Goal: Task Accomplishment & Management: Use online tool/utility

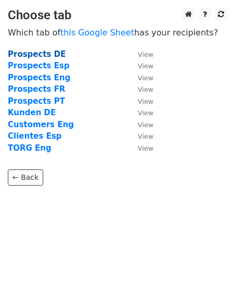
click at [50, 54] on strong "Prospects DE" at bounding box center [37, 53] width 58 height 9
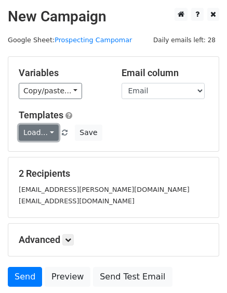
click at [42, 132] on link "Load..." at bounding box center [39, 132] width 40 height 16
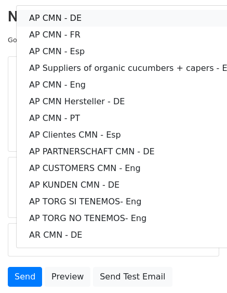
click at [95, 14] on link "AP CMN - DE" at bounding box center [134, 18] width 234 height 17
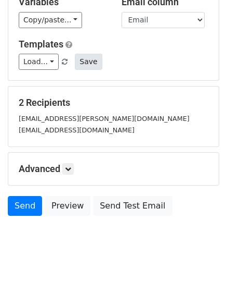
scroll to position [81, 0]
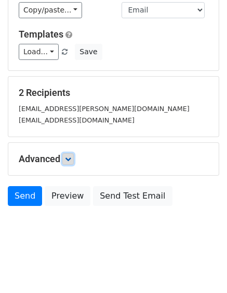
click at [71, 157] on icon at bounding box center [68, 159] width 6 height 6
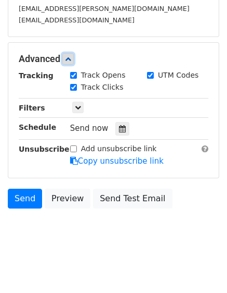
scroll to position [182, 0]
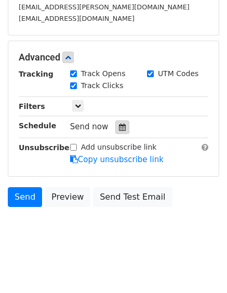
click at [120, 125] on icon at bounding box center [122, 126] width 7 height 7
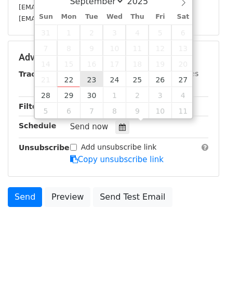
type input "[DATE] 12:00"
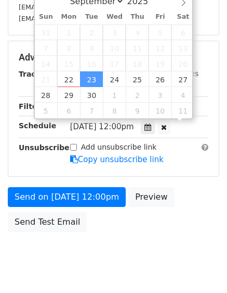
scroll to position [0, 0]
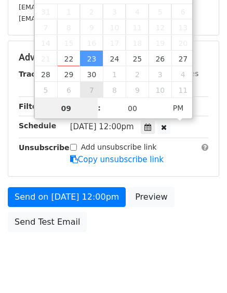
type input "09"
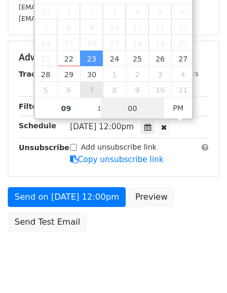
type input "[DATE] 21:00"
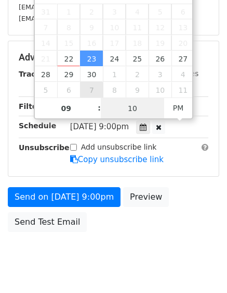
type input "10"
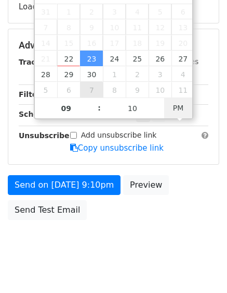
type input "[DATE] 09:10"
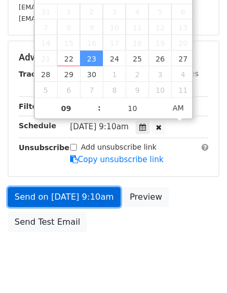
click at [87, 195] on link "Send on [DATE] 9:10am" at bounding box center [64, 197] width 113 height 20
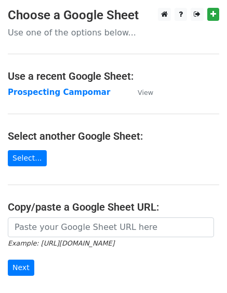
click at [82, 91] on strong "Prospecting Campomar" at bounding box center [59, 91] width 103 height 9
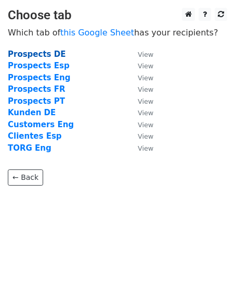
click at [42, 54] on strong "Prospects DE" at bounding box center [37, 53] width 58 height 9
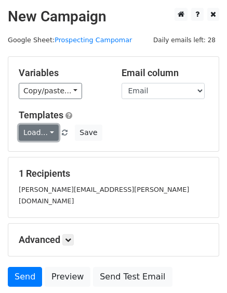
click at [50, 135] on link "Load..." at bounding box center [39, 132] width 40 height 16
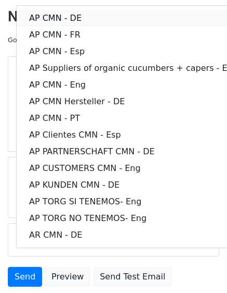
click at [81, 15] on link "AP CMN - DE" at bounding box center [134, 18] width 234 height 17
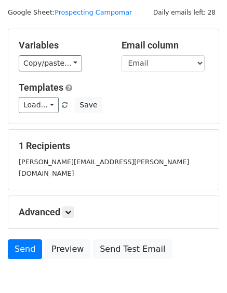
scroll to position [52, 0]
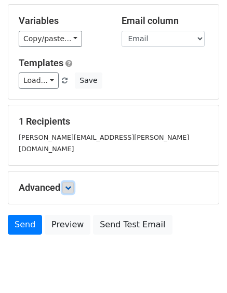
click at [67, 184] on icon at bounding box center [68, 187] width 6 height 6
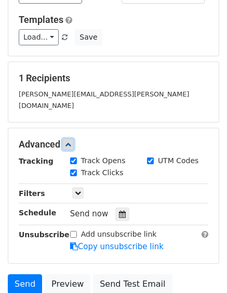
scroll to position [158, 0]
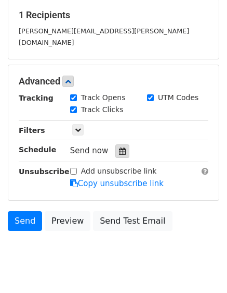
click at [119, 147] on icon at bounding box center [122, 150] width 7 height 7
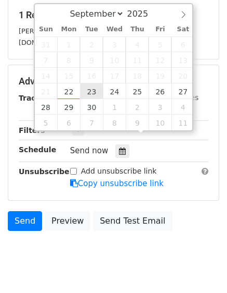
type input "[DATE] 12:00"
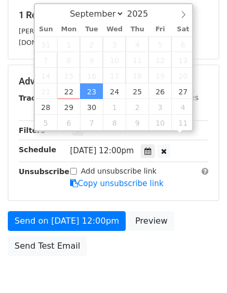
scroll to position [0, 0]
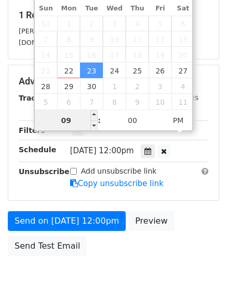
type input "09"
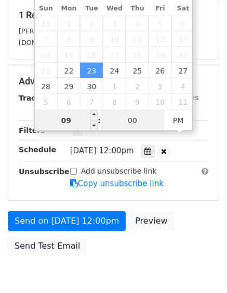
type input "[DATE] 21:00"
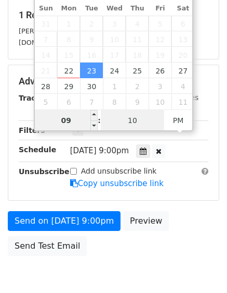
type input "10"
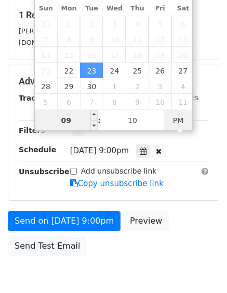
type input "[DATE] 09:10"
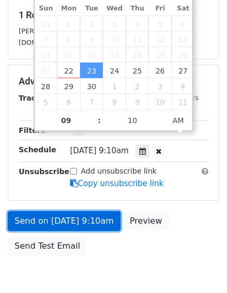
click at [68, 211] on link "Send on [DATE] 9:10am" at bounding box center [64, 221] width 113 height 20
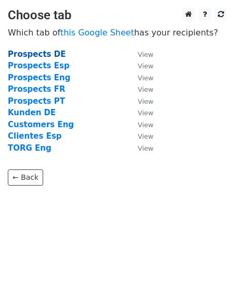
click at [41, 54] on strong "Prospects DE" at bounding box center [37, 53] width 58 height 9
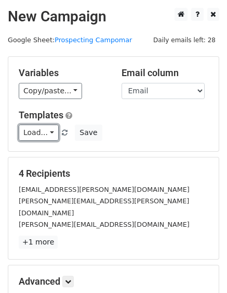
click at [52, 131] on link "Load..." at bounding box center [39, 132] width 40 height 16
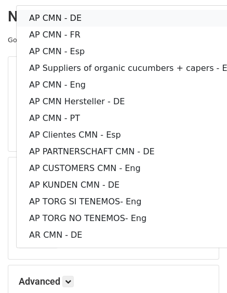
drag, startPoint x: 60, startPoint y: 18, endPoint x: 43, endPoint y: 41, distance: 28.3
click at [60, 18] on link "AP CMN - DE" at bounding box center [134, 18] width 234 height 17
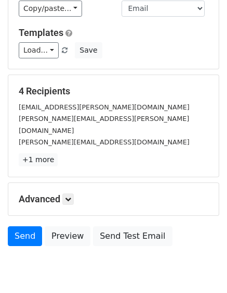
scroll to position [110, 0]
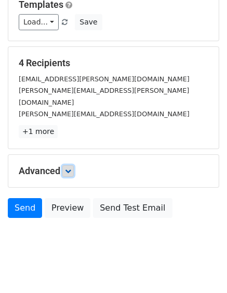
click at [70, 168] on icon at bounding box center [68, 171] width 6 height 6
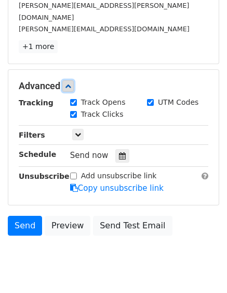
scroll to position [212, 0]
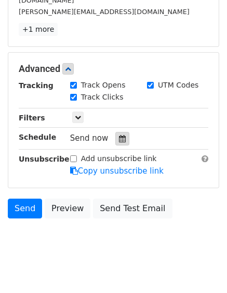
click at [119, 135] on icon at bounding box center [122, 138] width 7 height 7
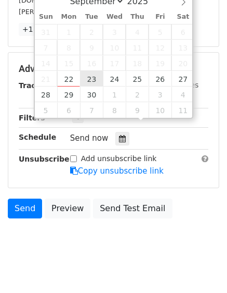
type input "[DATE] 12:00"
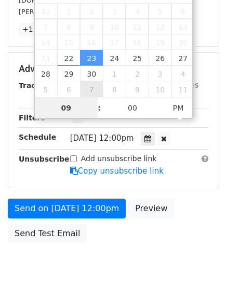
type input "09"
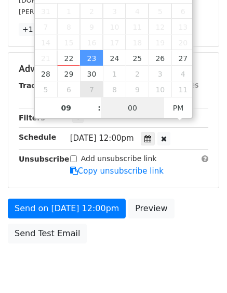
type input "[DATE] 21:00"
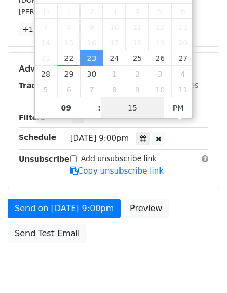
type input "15"
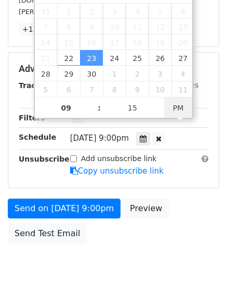
type input "2025-09-23 09:15"
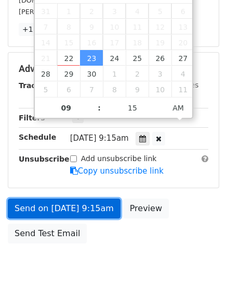
click at [98, 198] on link "Send on Sep 23 at 9:15am" at bounding box center [64, 208] width 113 height 20
